Goal: Task Accomplishment & Management: Use online tool/utility

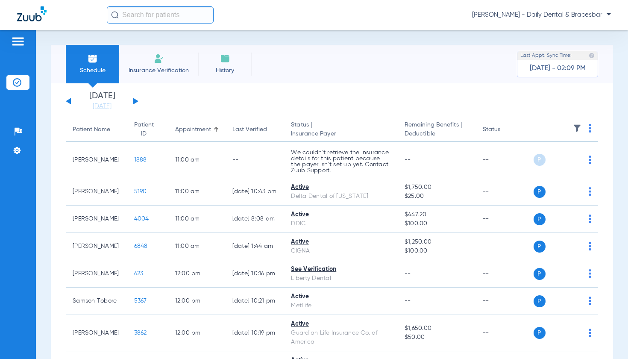
click at [180, 16] on input "text" at bounding box center [160, 14] width 107 height 17
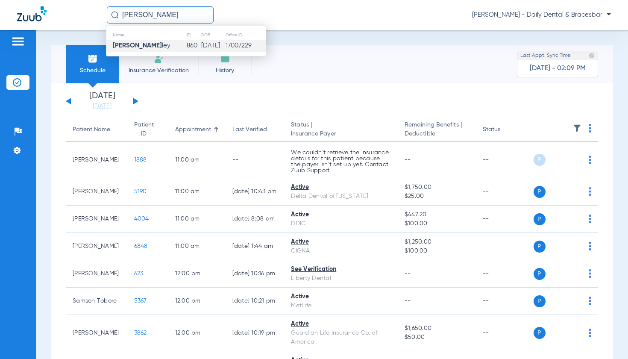
click at [124, 42] on strong "Andrew Faw" at bounding box center [137, 45] width 49 height 6
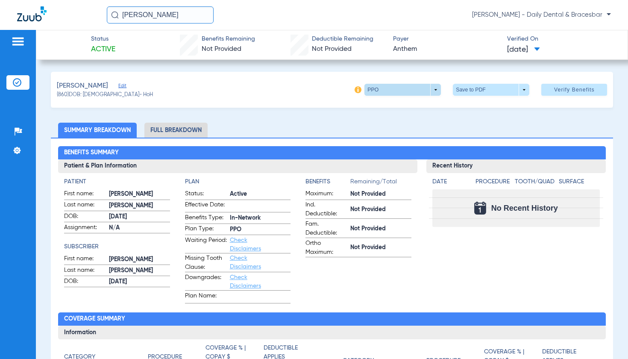
click at [386, 88] on span at bounding box center [403, 90] width 77 height 12
click at [433, 93] on div at bounding box center [314, 179] width 628 height 359
click at [427, 94] on span at bounding box center [403, 90] width 77 height 12
click at [423, 108] on div "PPO" at bounding box center [431, 106] width 144 height 20
click at [326, 134] on div at bounding box center [314, 179] width 628 height 359
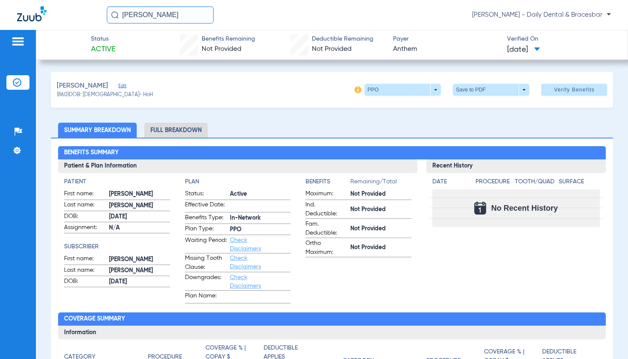
click at [195, 130] on li "Full Breakdown" at bounding box center [176, 130] width 63 height 15
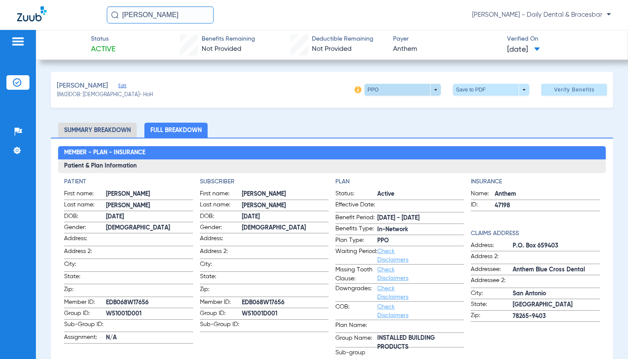
click at [430, 91] on span at bounding box center [403, 90] width 77 height 12
click at [430, 89] on div at bounding box center [314, 179] width 628 height 359
click at [310, 91] on div "Fawley, Andrew Edit (860) DOB: 07/08/1985 - HoH PPO arrow_drop_down Save to PDF…" at bounding box center [332, 90] width 563 height 36
click at [106, 133] on li "Summary Breakdown" at bounding box center [97, 130] width 79 height 15
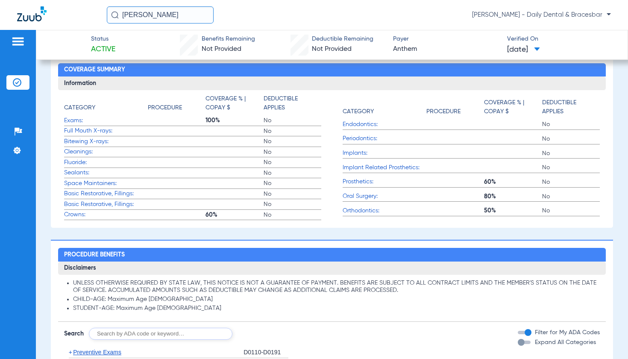
scroll to position [264, 0]
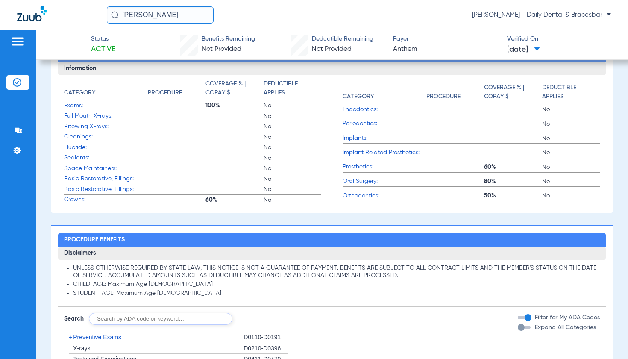
drag, startPoint x: 176, startPoint y: 14, endPoint x: 114, endPoint y: 13, distance: 62.4
click at [114, 13] on div "ANDREW FAW" at bounding box center [160, 14] width 107 height 17
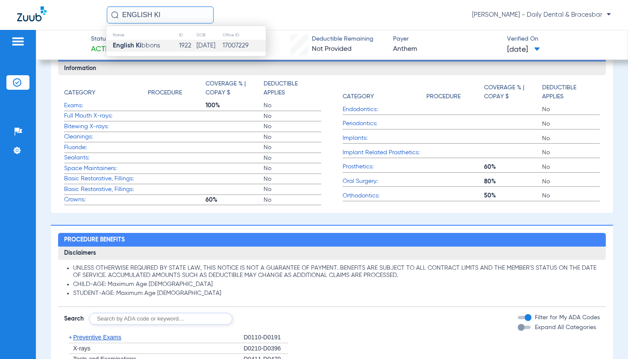
type input "ENGLISH KI"
click at [196, 44] on td "10/06/1988" at bounding box center [209, 46] width 26 height 12
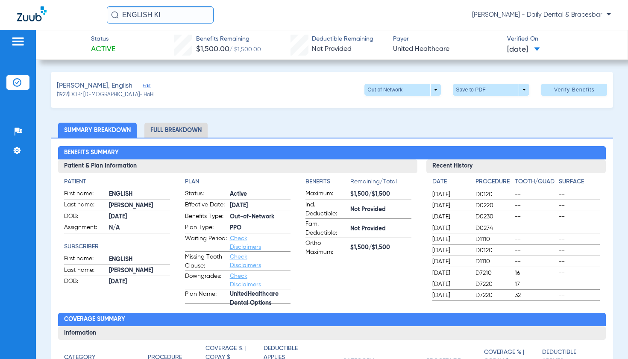
click at [177, 131] on li "Full Breakdown" at bounding box center [176, 130] width 63 height 15
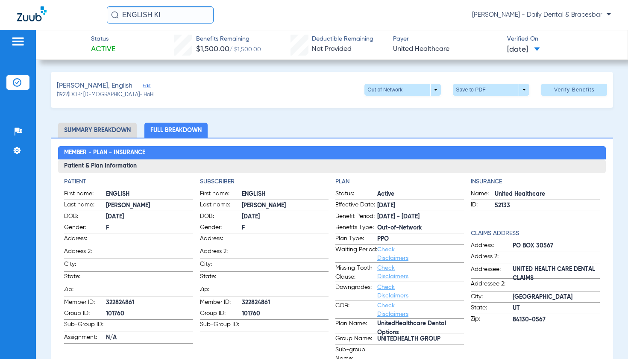
click at [99, 133] on li "Summary Breakdown" at bounding box center [97, 130] width 79 height 15
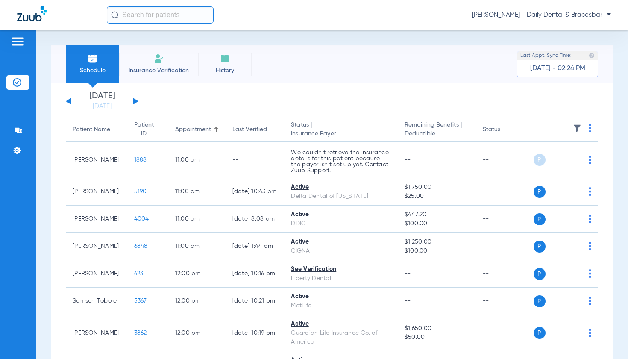
click at [142, 17] on input "text" at bounding box center [160, 14] width 107 height 17
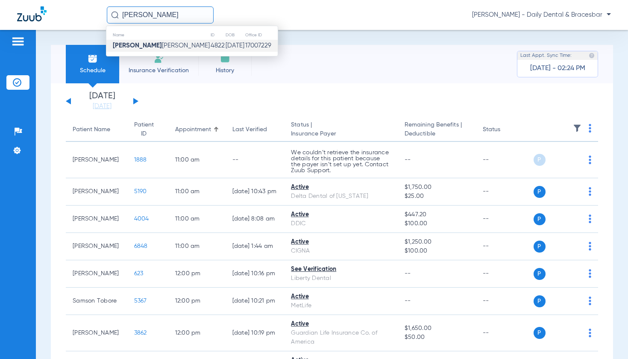
click at [147, 41] on td "[PERSON_NAME] Bum [PERSON_NAME]" at bounding box center [158, 46] width 104 height 12
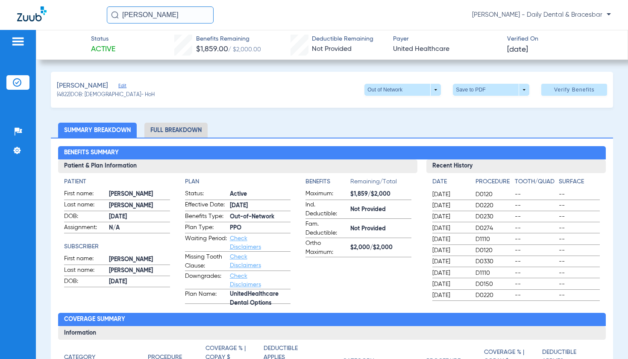
click at [182, 19] on input "[PERSON_NAME]" at bounding box center [160, 14] width 107 height 17
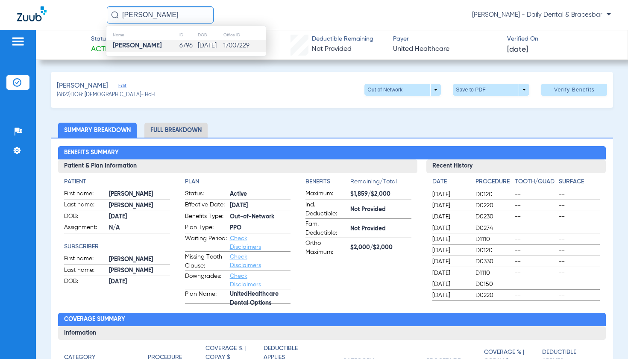
click at [164, 43] on td "[PERSON_NAME]" at bounding box center [142, 46] width 73 height 12
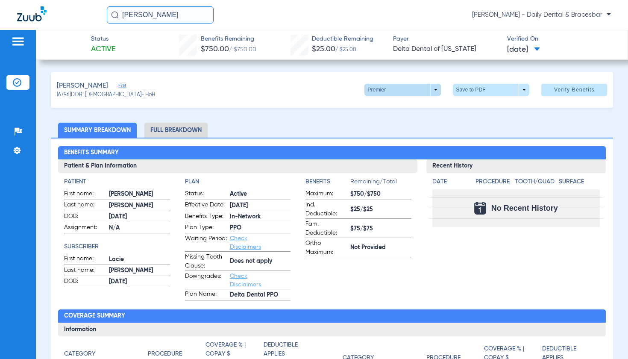
click at [424, 91] on span at bounding box center [403, 90] width 77 height 12
click at [375, 142] on span "PPO" at bounding box center [386, 141] width 40 height 6
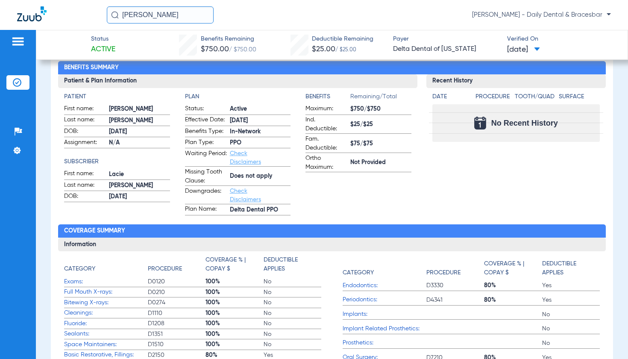
scroll to position [137, 0]
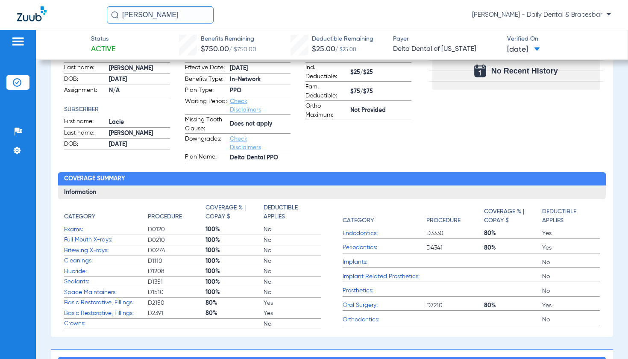
drag, startPoint x: 155, startPoint y: 13, endPoint x: 105, endPoint y: 13, distance: 50.0
click at [105, 13] on div "[PERSON_NAME] [PERSON_NAME] - Daily Dental & Bracesbar" at bounding box center [314, 15] width 628 height 30
drag, startPoint x: 177, startPoint y: 18, endPoint x: 116, endPoint y: 18, distance: 61.6
click at [116, 18] on div "[PERSON_NAME]" at bounding box center [160, 14] width 107 height 17
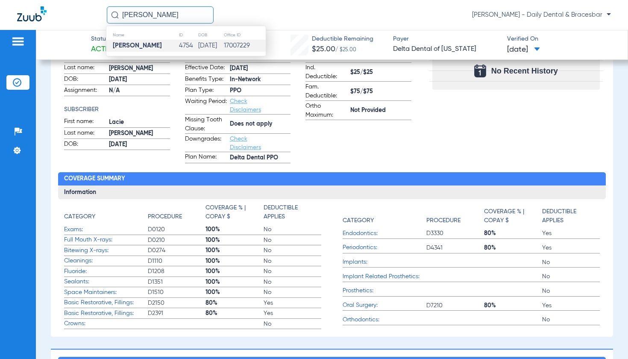
click at [179, 43] on td "4754" at bounding box center [188, 46] width 19 height 12
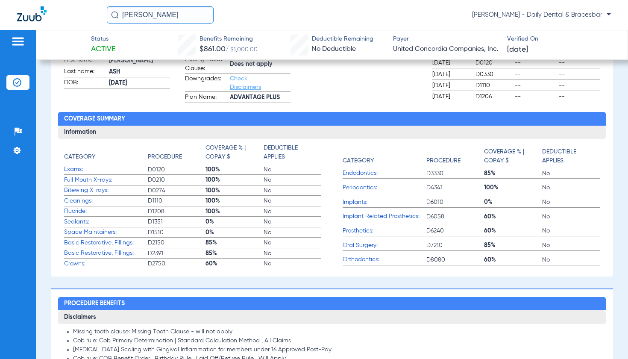
scroll to position [267, 0]
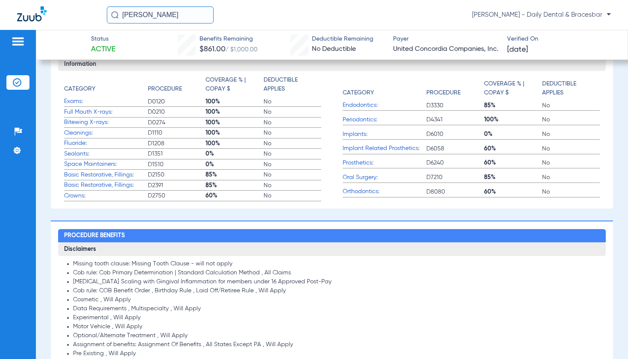
drag, startPoint x: 180, startPoint y: 22, endPoint x: 124, endPoint y: 18, distance: 57.0
click at [124, 18] on input "[PERSON_NAME]" at bounding box center [160, 14] width 107 height 17
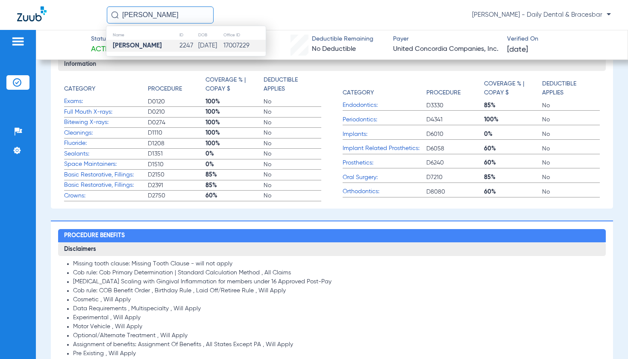
click at [127, 46] on strong "[PERSON_NAME]" at bounding box center [137, 45] width 49 height 6
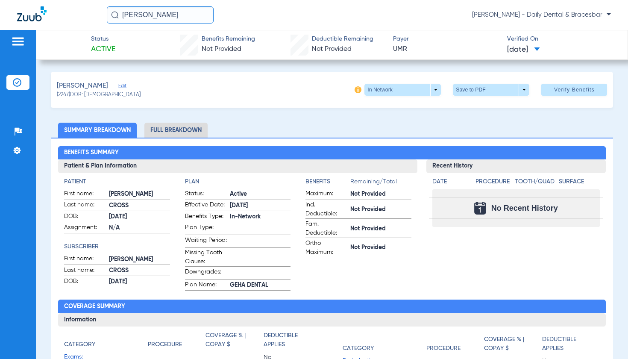
click at [187, 134] on li "Full Breakdown" at bounding box center [176, 130] width 63 height 15
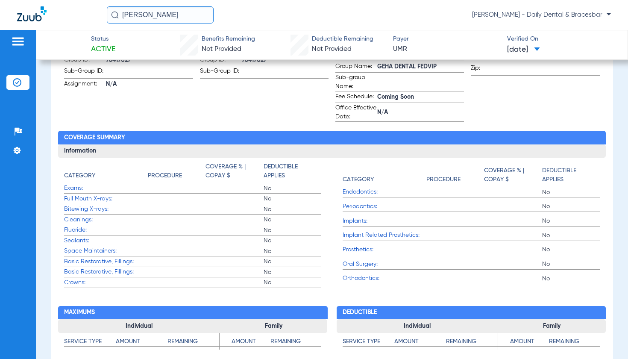
scroll to position [509, 0]
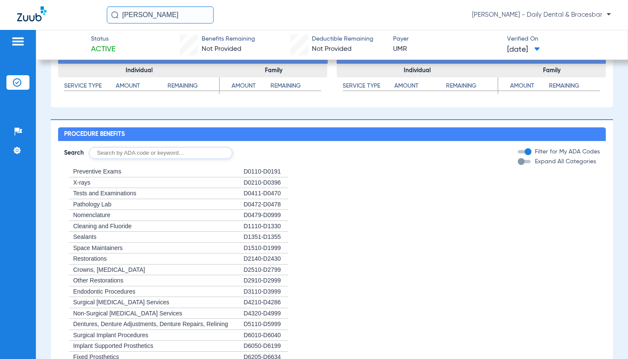
drag, startPoint x: 179, startPoint y: 15, endPoint x: 120, endPoint y: 13, distance: 59.4
click at [120, 13] on input "[PERSON_NAME]" at bounding box center [160, 14] width 107 height 17
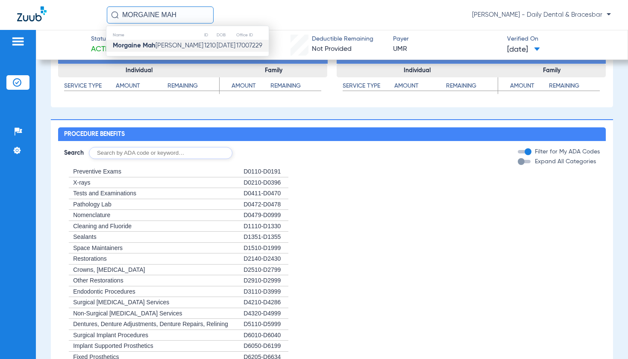
click at [216, 46] on td "[DATE]" at bounding box center [226, 46] width 20 height 12
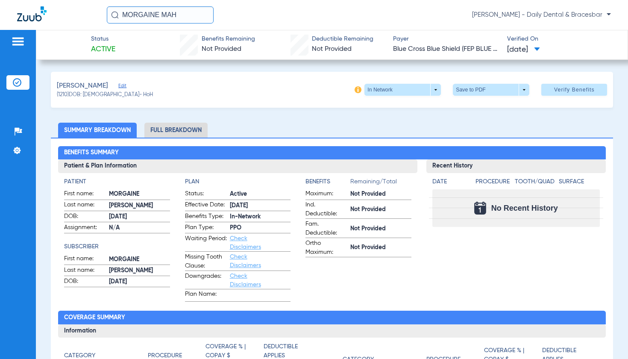
drag, startPoint x: 186, startPoint y: 13, endPoint x: 108, endPoint y: 13, distance: 77.4
click at [108, 13] on input "MORGAINE MAH" at bounding box center [160, 14] width 107 height 17
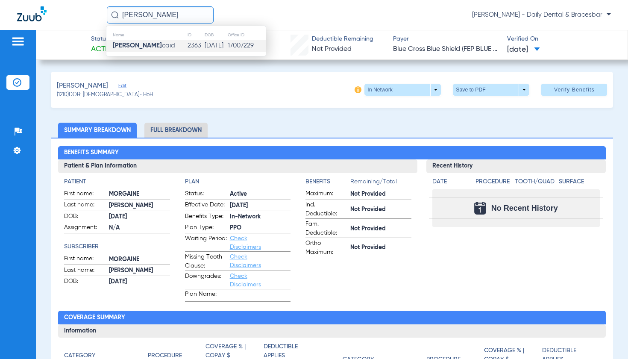
type input "[PERSON_NAME]"
click at [125, 45] on strong "[PERSON_NAME]" at bounding box center [137, 45] width 49 height 6
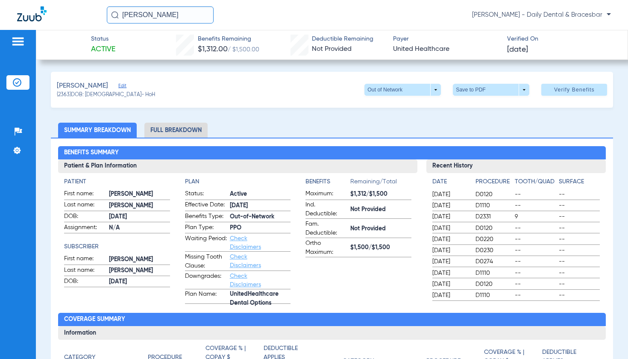
click at [183, 131] on li "Full Breakdown" at bounding box center [176, 130] width 63 height 15
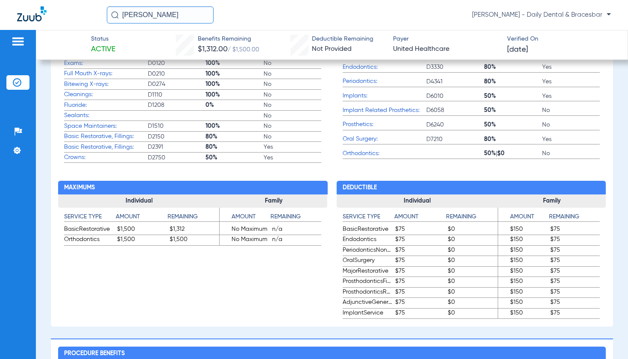
scroll to position [382, 0]
